Goal: Navigation & Orientation: Find specific page/section

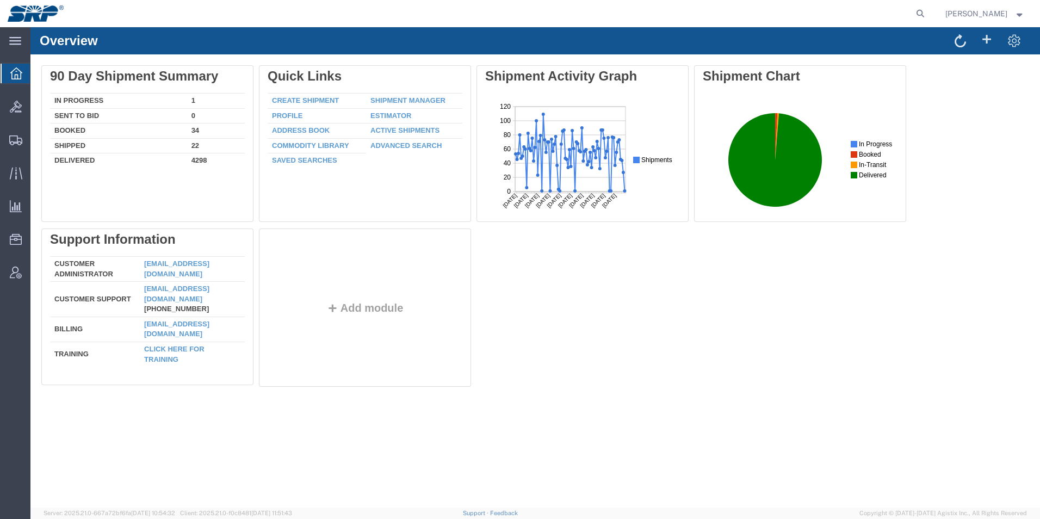
click at [654, 424] on div "Overview Delete 90 Day Shipment Summary In Progress 1 Sent To Bid 0 Booked 34 S…" at bounding box center [535, 267] width 1010 height 480
click at [11, 142] on icon at bounding box center [15, 140] width 13 height 10
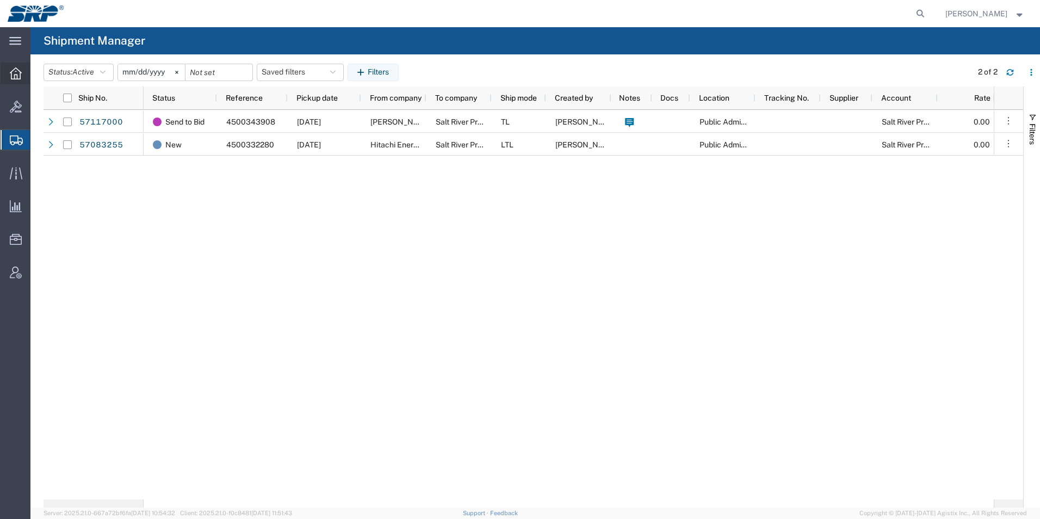
click at [16, 73] on icon at bounding box center [16, 73] width 12 height 12
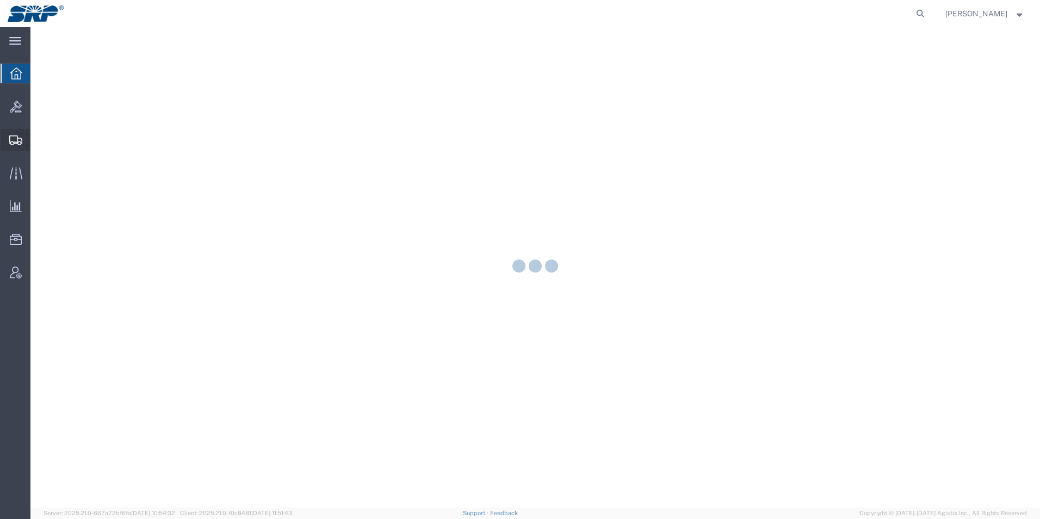
click at [13, 137] on icon at bounding box center [15, 140] width 13 height 10
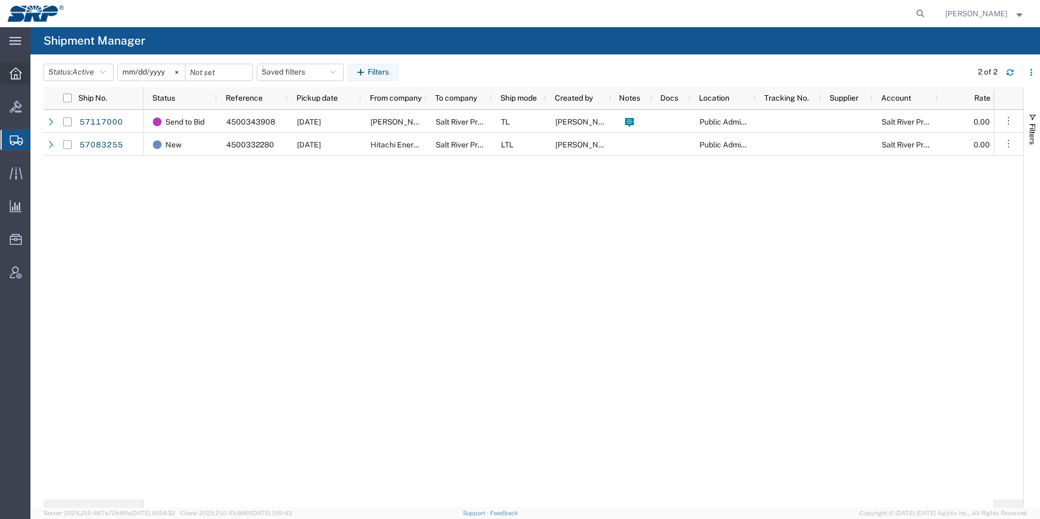
click at [19, 76] on icon at bounding box center [16, 73] width 12 height 12
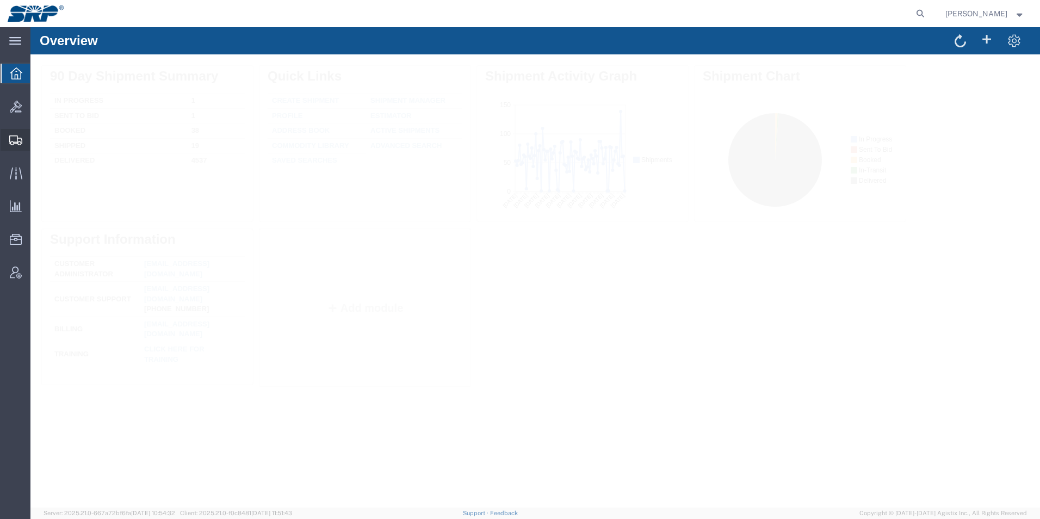
click at [10, 141] on icon at bounding box center [15, 140] width 13 height 10
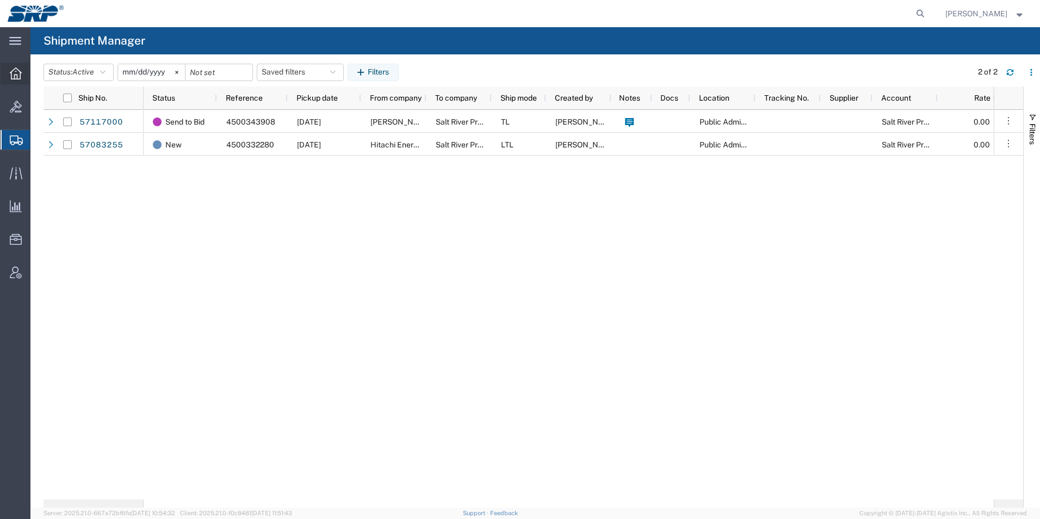
click at [22, 78] on div at bounding box center [16, 74] width 30 height 22
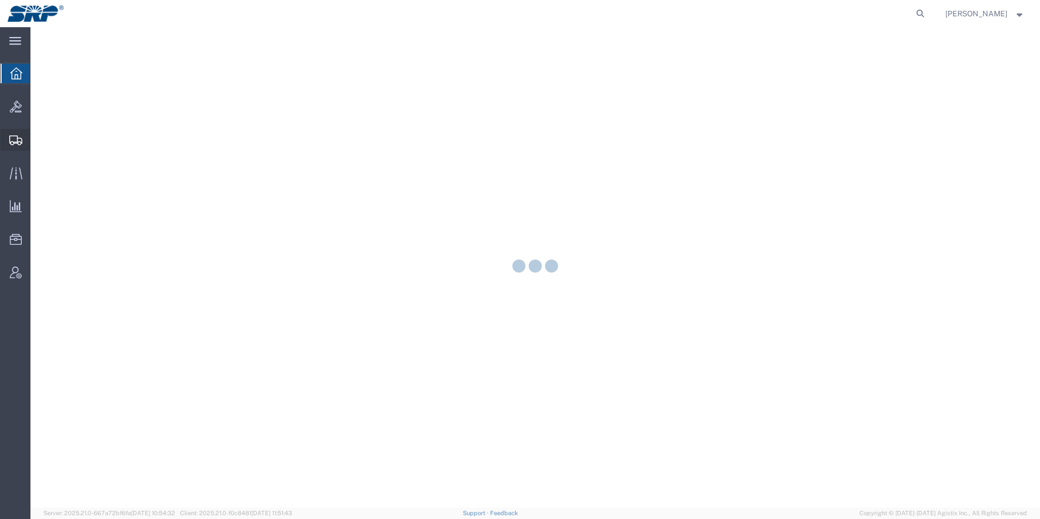
click at [22, 142] on icon at bounding box center [15, 140] width 13 height 10
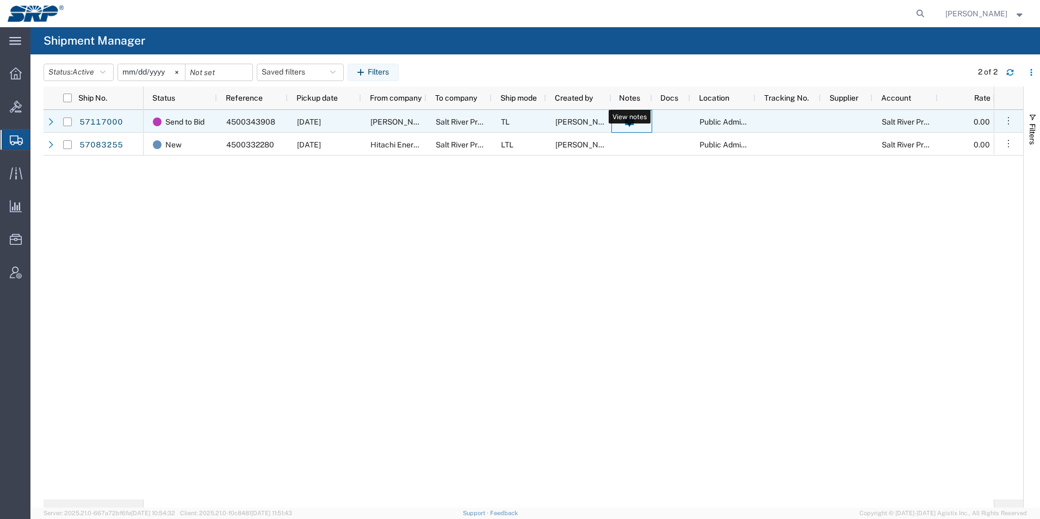
click at [632, 124] on icon at bounding box center [629, 122] width 9 height 9
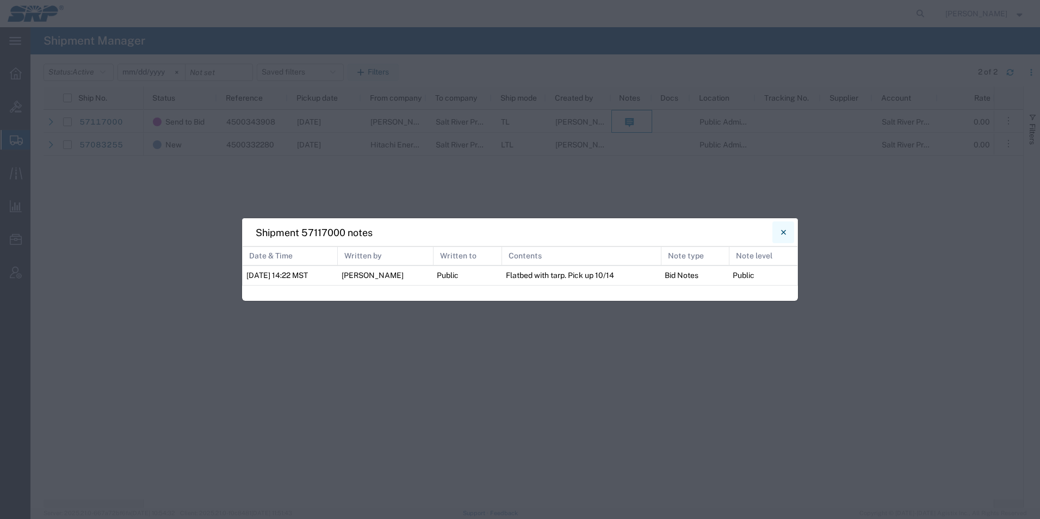
click at [788, 233] on button "Close" at bounding box center [784, 232] width 22 height 22
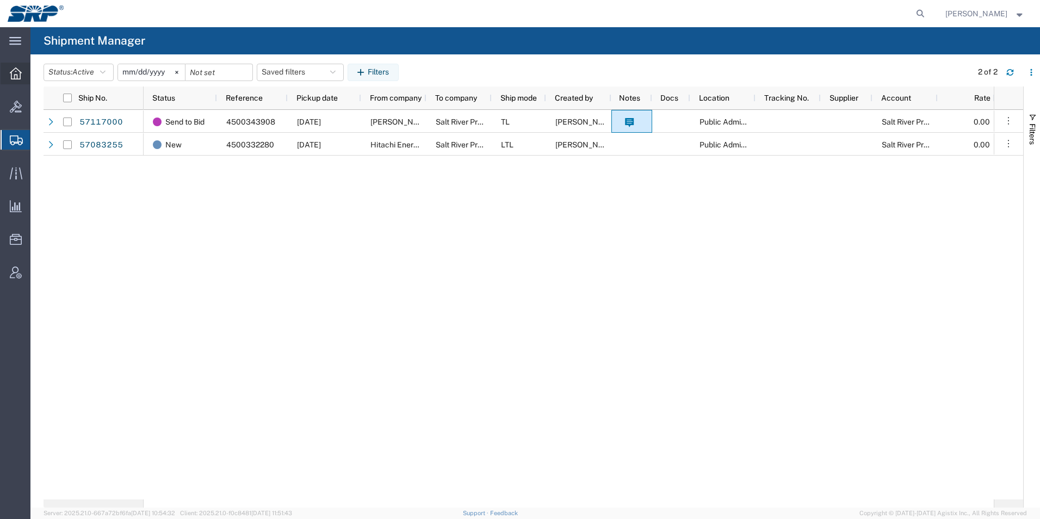
click at [21, 76] on icon at bounding box center [16, 73] width 12 height 12
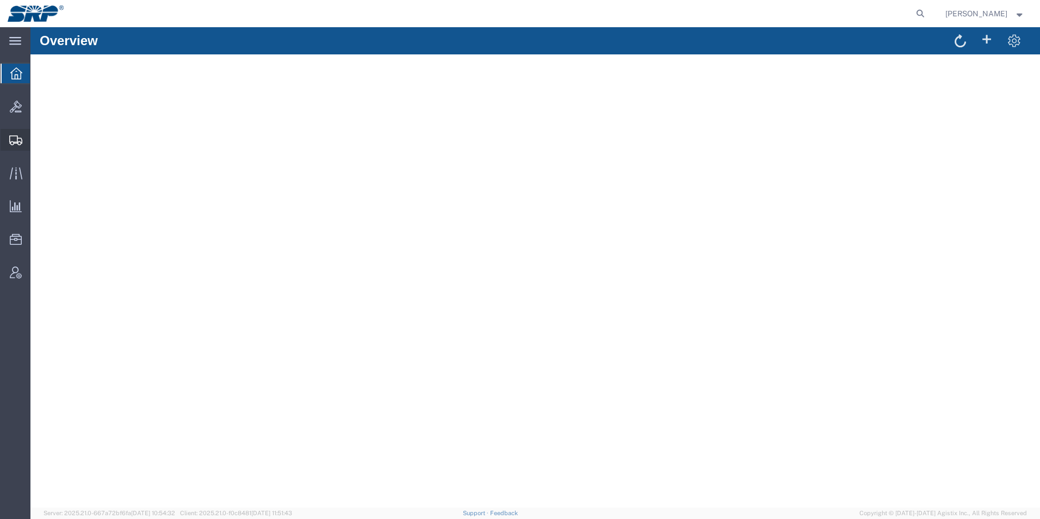
click at [16, 138] on icon at bounding box center [15, 140] width 13 height 10
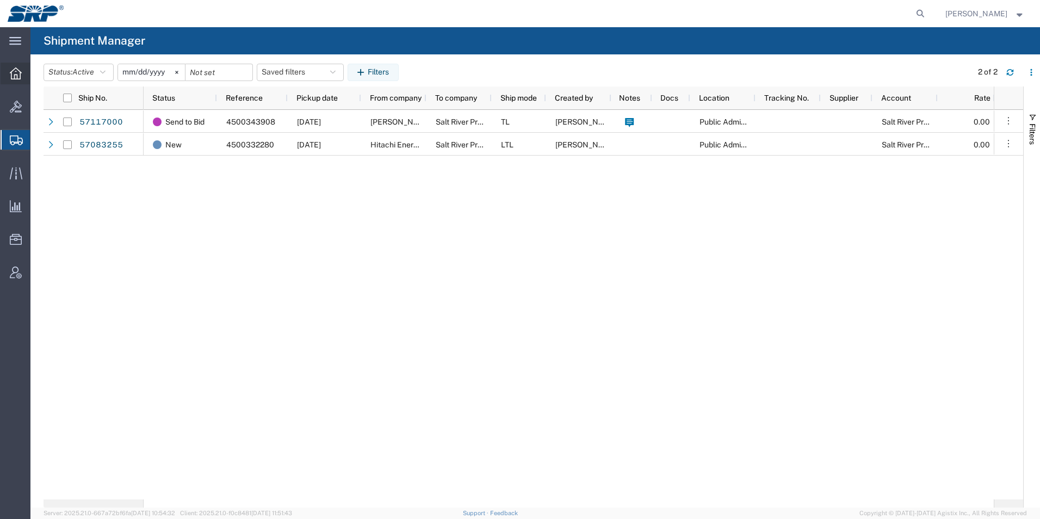
click at [12, 69] on icon at bounding box center [16, 73] width 12 height 12
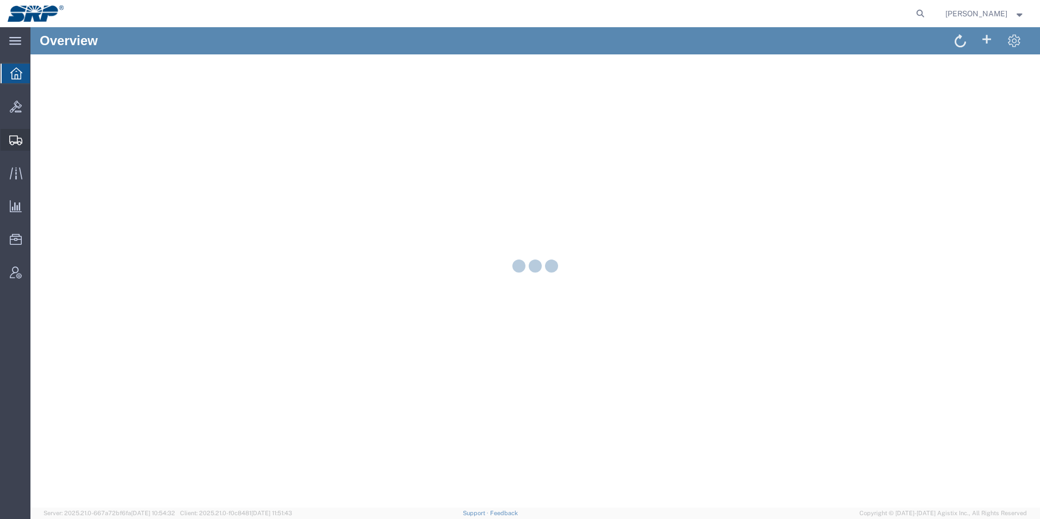
click at [19, 143] on icon at bounding box center [15, 140] width 13 height 10
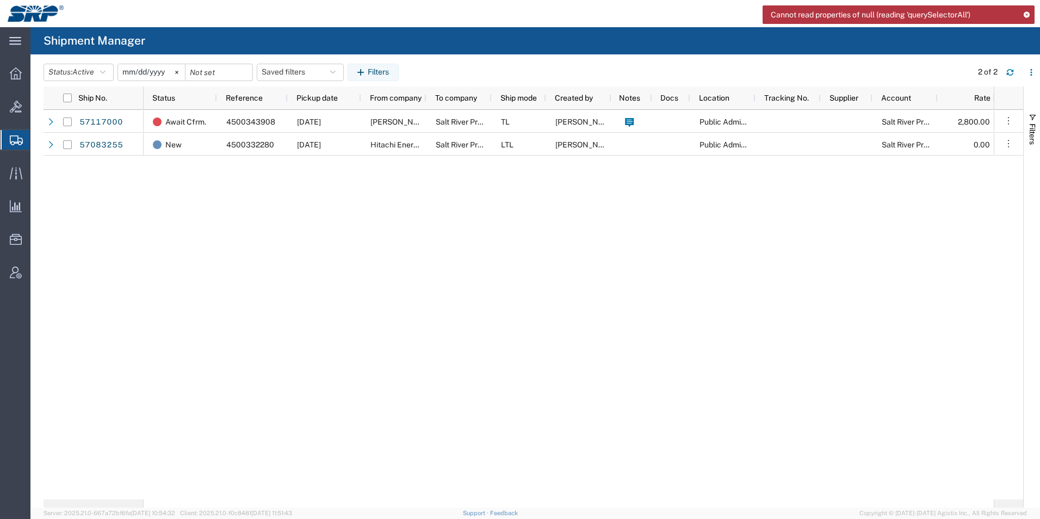
click at [1026, 16] on icon at bounding box center [1027, 14] width 8 height 6
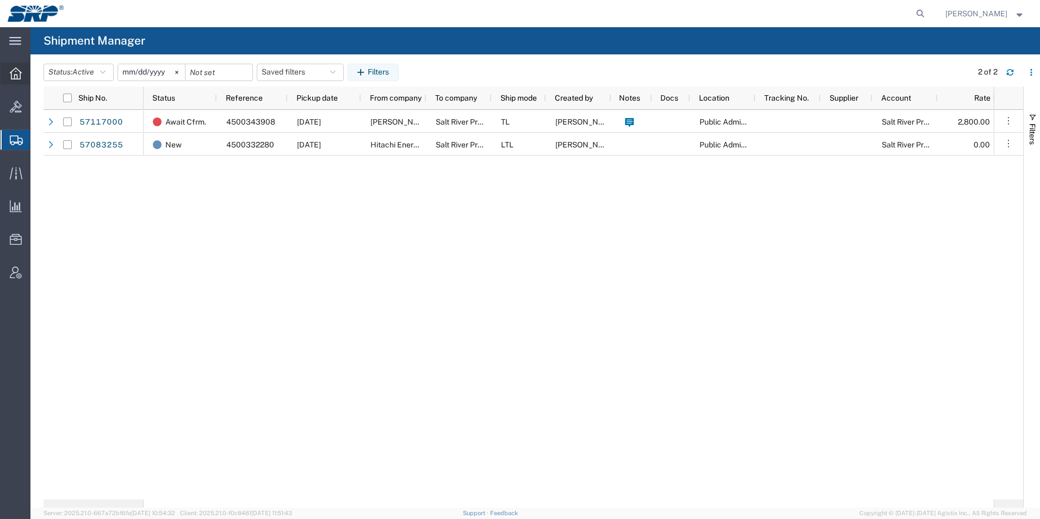
click at [14, 72] on icon at bounding box center [16, 73] width 12 height 12
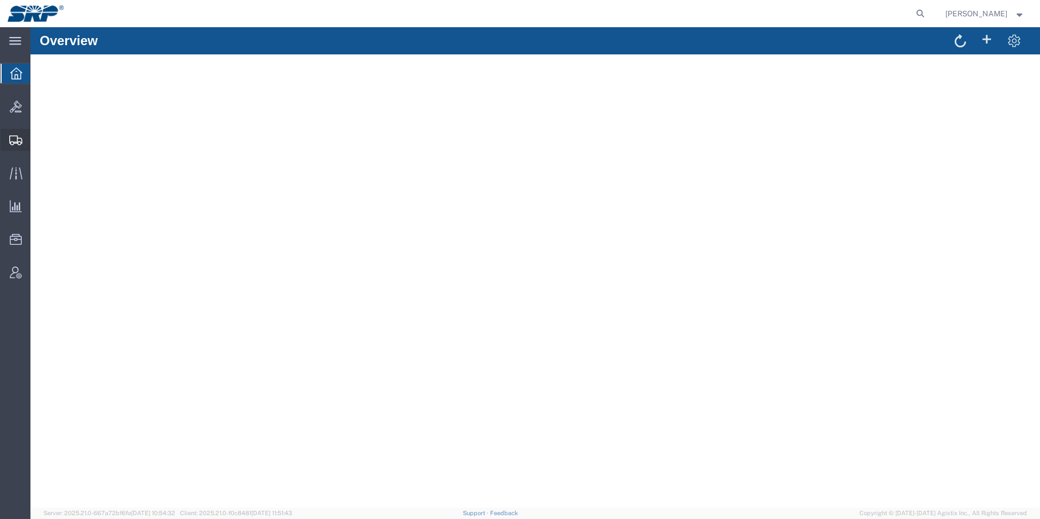
click at [16, 139] on icon at bounding box center [15, 140] width 13 height 10
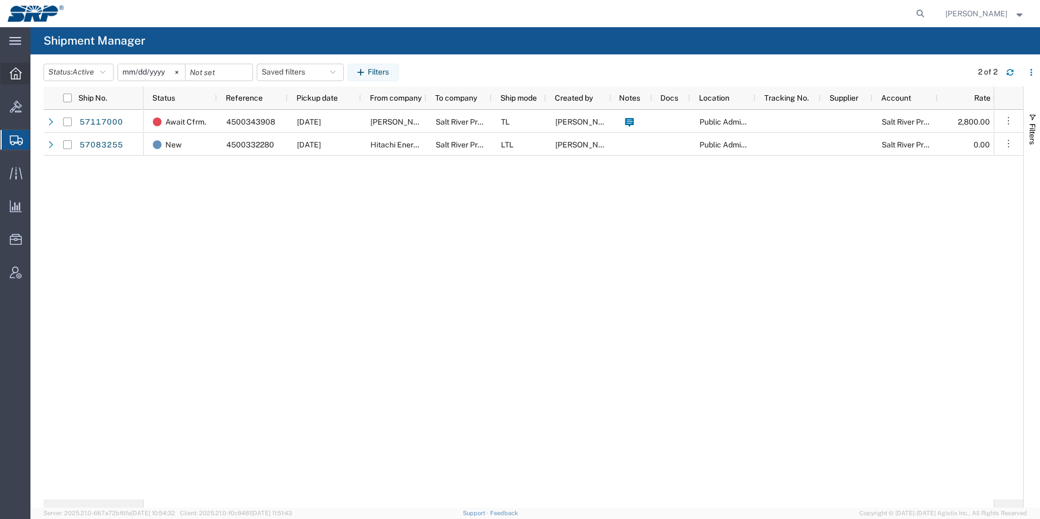
click at [23, 71] on div at bounding box center [16, 74] width 30 height 22
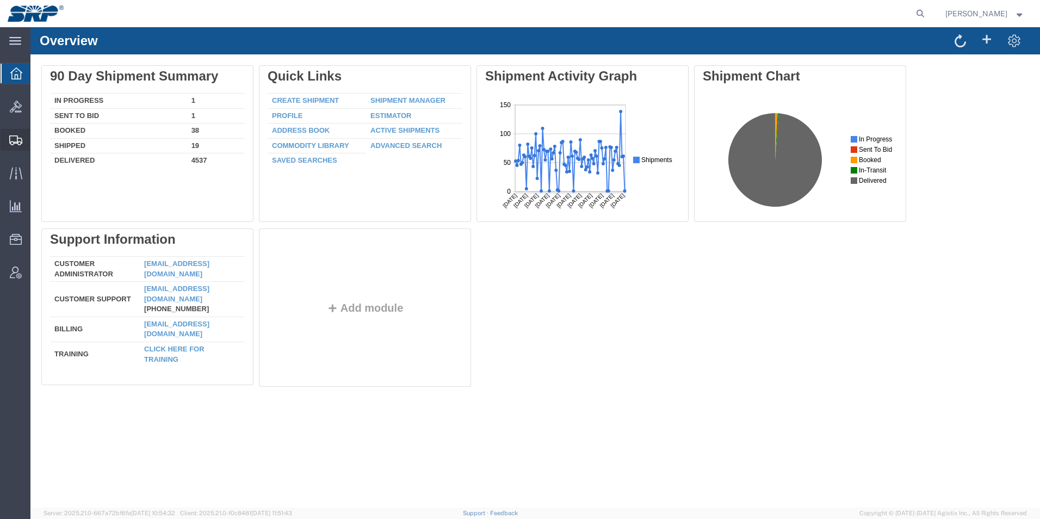
click at [10, 142] on icon at bounding box center [15, 140] width 13 height 10
